Goal: Task Accomplishment & Management: Manage account settings

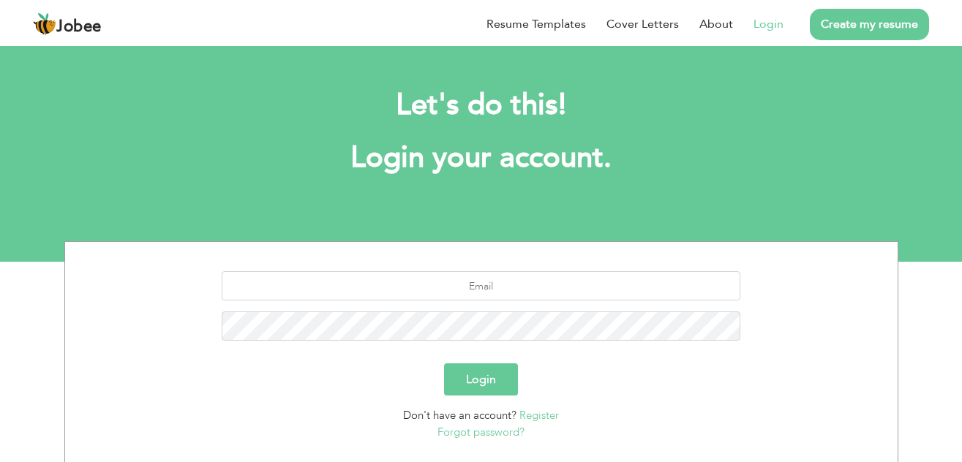
click at [487, 372] on button "Login" at bounding box center [481, 379] width 74 height 32
type button "Login"
type input "[EMAIL_ADDRESS][DOMAIN_NAME]"
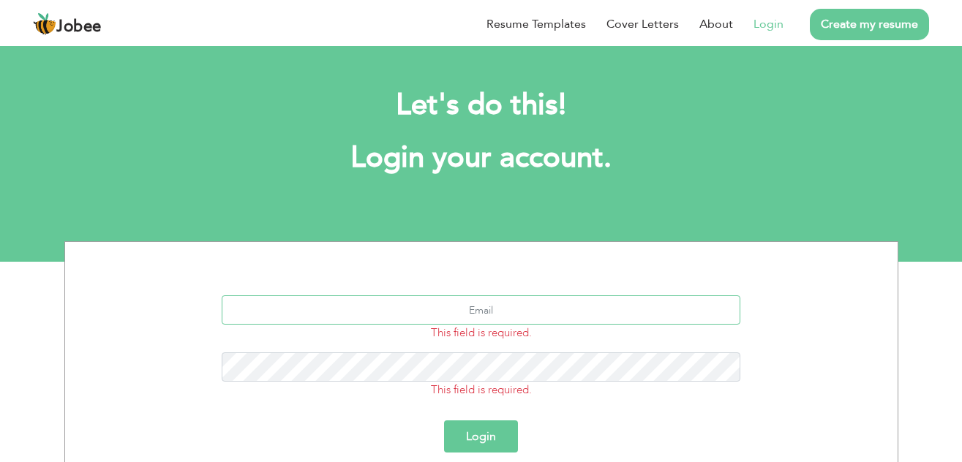
click at [515, 303] on input "text" at bounding box center [481, 309] width 518 height 29
type input "usamaniaz3606@gmail.com"
click at [485, 445] on button "Login" at bounding box center [481, 436] width 74 height 32
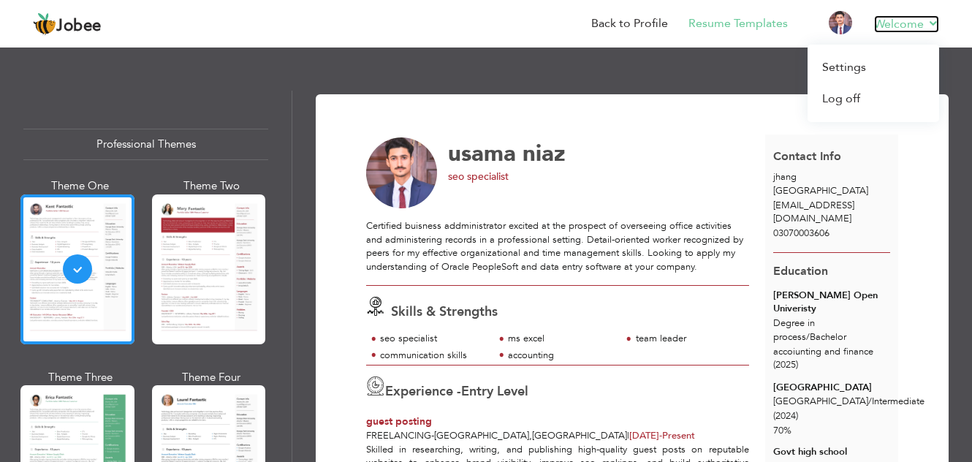
click at [912, 29] on link "Welcome" at bounding box center [907, 24] width 65 height 18
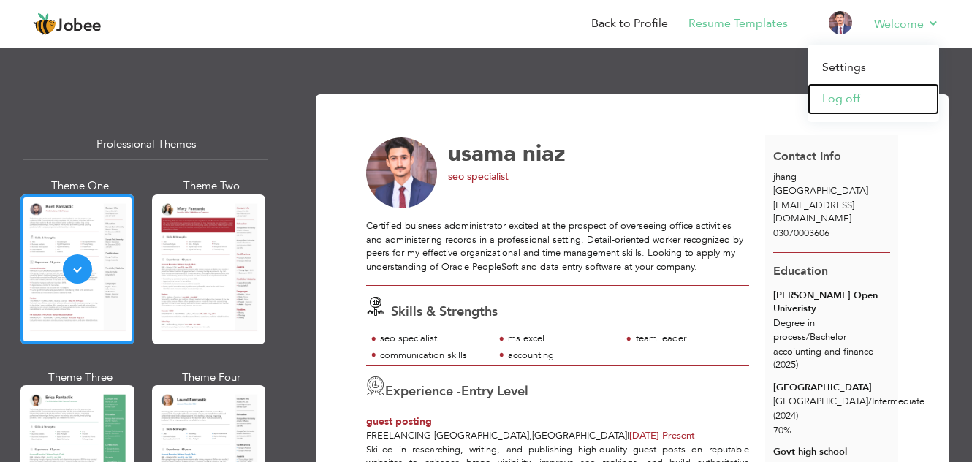
click at [849, 91] on link "Log off" at bounding box center [874, 98] width 132 height 31
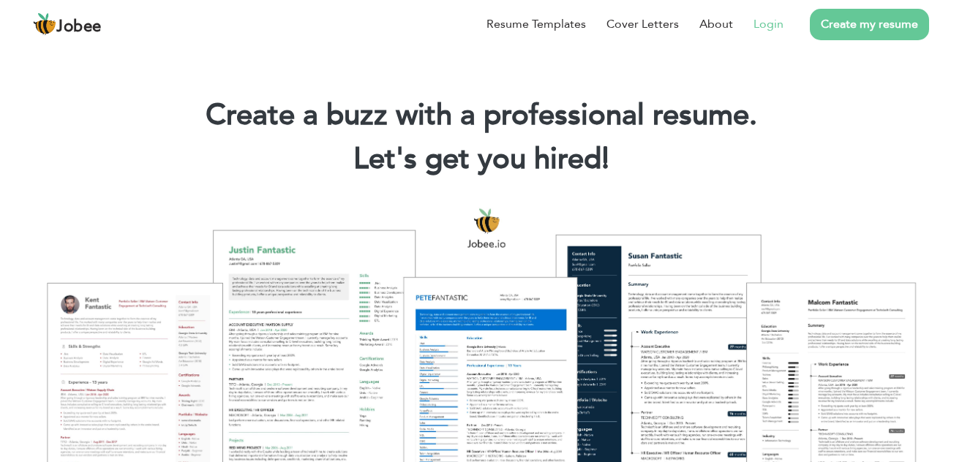
click at [763, 29] on link "Login" at bounding box center [768, 24] width 30 height 18
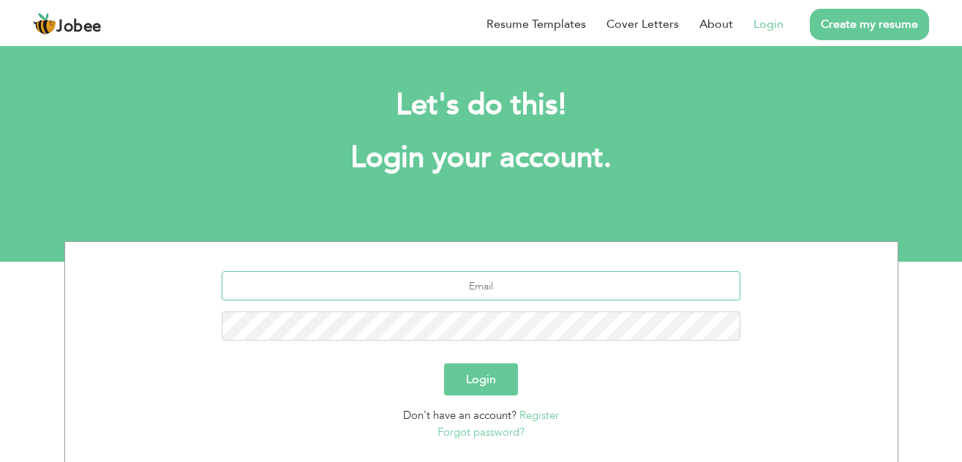
click at [478, 292] on input "text" at bounding box center [481, 285] width 518 height 29
click at [570, 289] on input "[EMAIL_ADDRESS][DOMAIN_NAME]" at bounding box center [481, 285] width 518 height 29
type input "hamzaniaz3606@gmail.com"
click at [495, 377] on button "Login" at bounding box center [481, 379] width 74 height 32
